Goal: Transaction & Acquisition: Book appointment/travel/reservation

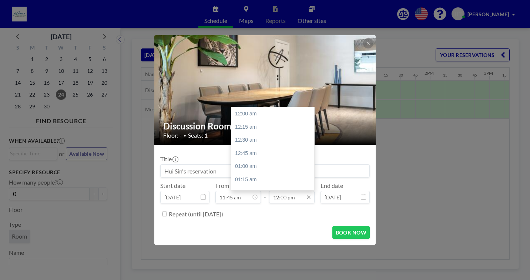
scroll to position [633, 0]
click at [288, 200] on input "12:00 pm" at bounding box center [292, 197] width 46 height 13
drag, startPoint x: 285, startPoint y: 199, endPoint x: 290, endPoint y: 199, distance: 5.2
click at [286, 199] on input "12:00 pm" at bounding box center [292, 197] width 46 height 13
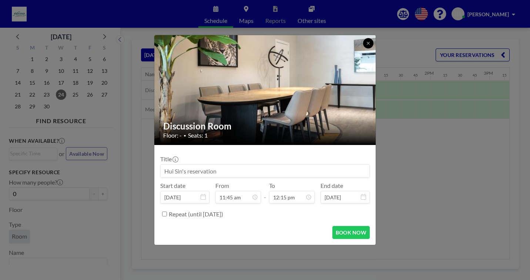
type input "12:15 pm"
click at [369, 45] on icon at bounding box center [368, 43] width 4 height 4
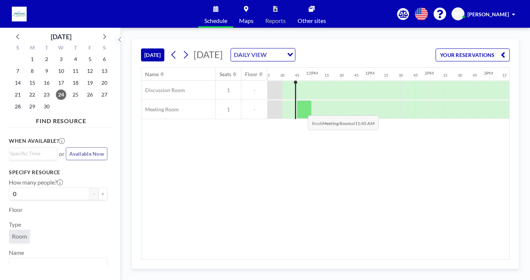
click at [302, 110] on div at bounding box center [304, 109] width 15 height 19
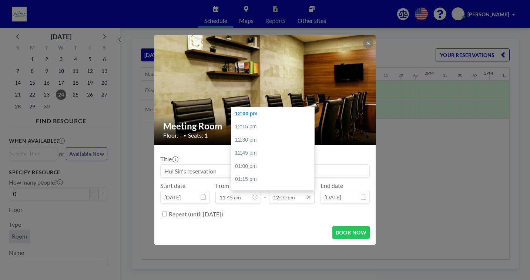
click at [284, 198] on input "12:00 pm" at bounding box center [292, 197] width 46 height 13
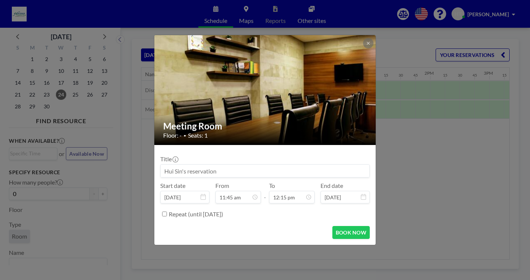
type input "12:15 pm"
click at [300, 217] on div "Repeat (until [DATE])" at bounding box center [269, 214] width 201 height 12
click at [342, 230] on button "BOOK NOW" at bounding box center [350, 232] width 37 height 13
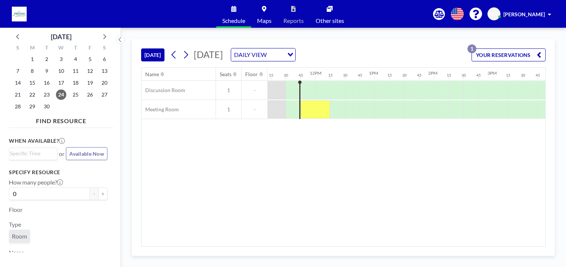
scroll to position [0, 666]
